Goal: Task Accomplishment & Management: Manage account settings

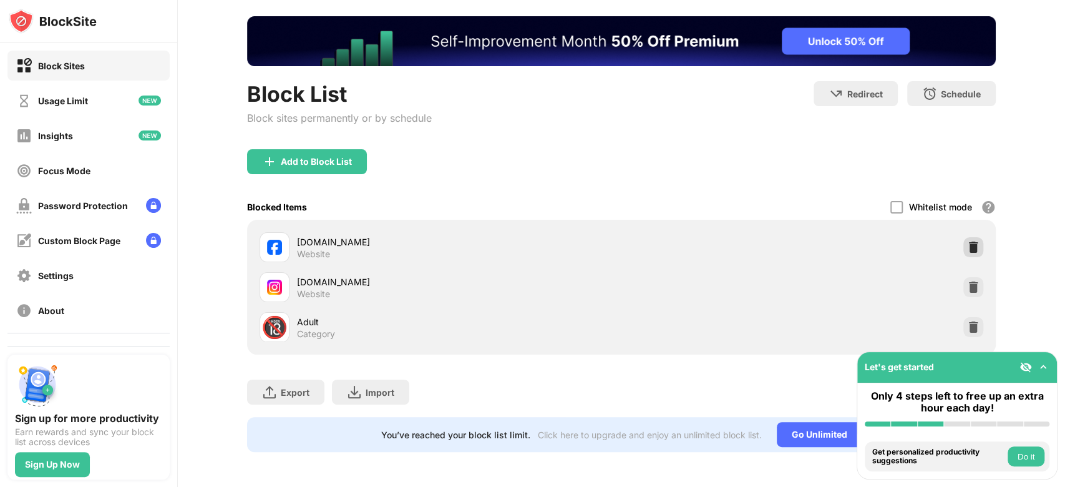
click at [968, 241] on img at bounding box center [973, 247] width 12 height 12
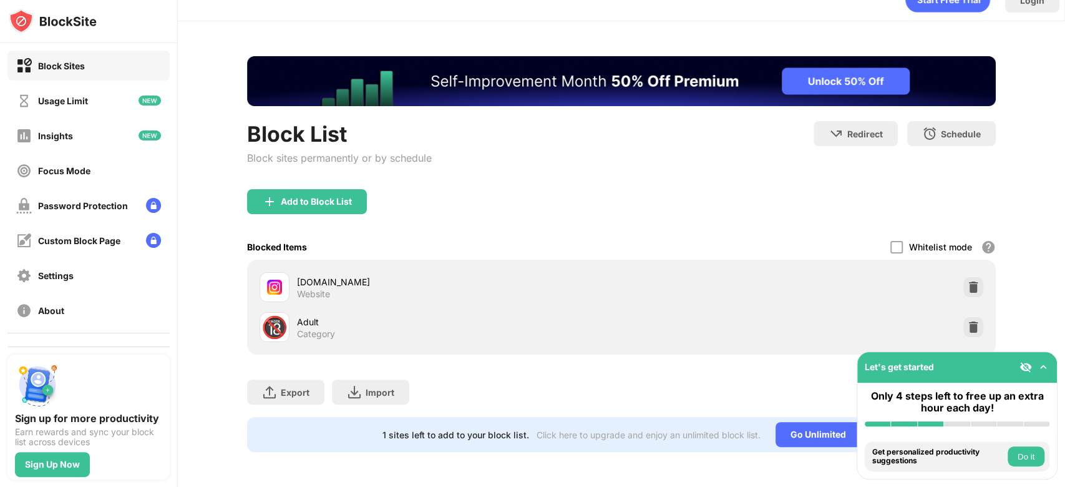
scroll to position [33, 0]
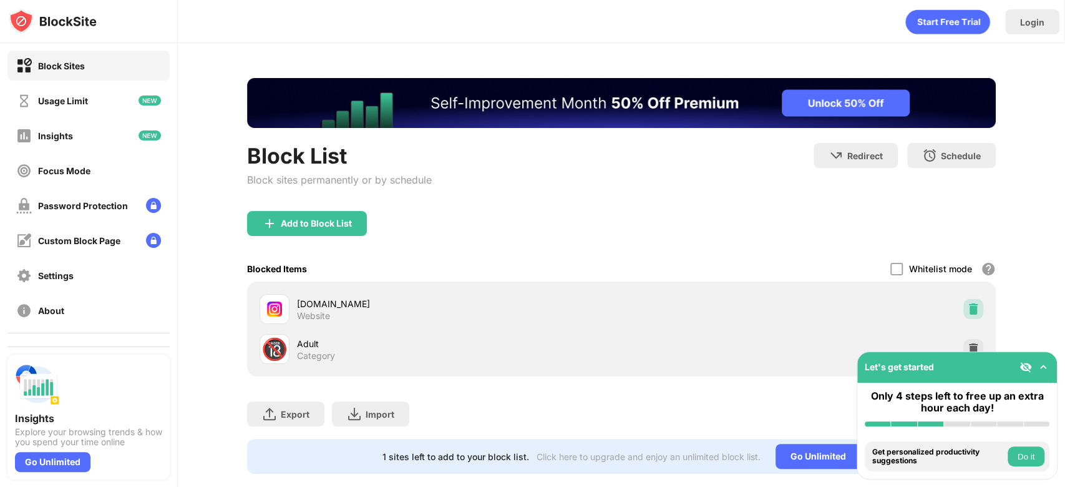
click at [972, 306] on div at bounding box center [973, 309] width 20 height 20
